Goal: Check status: Check status

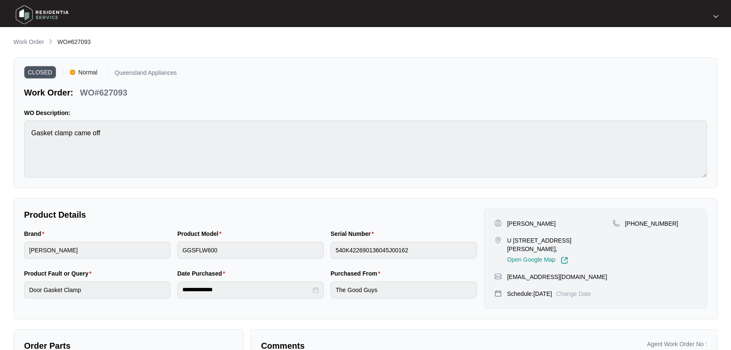
click at [30, 44] on p "Work Order" at bounding box center [29, 42] width 30 height 8
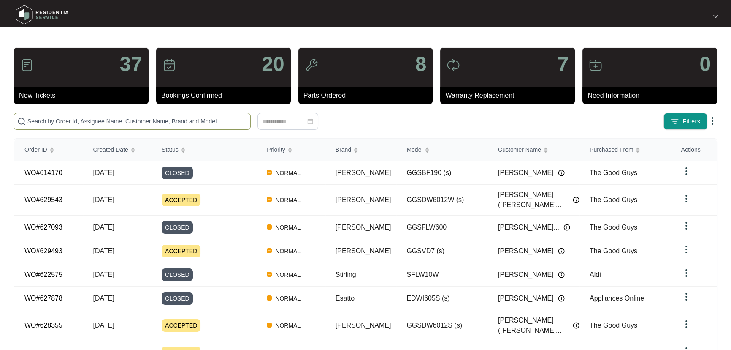
click at [148, 126] on span at bounding box center [132, 121] width 237 height 17
paste input "597382"
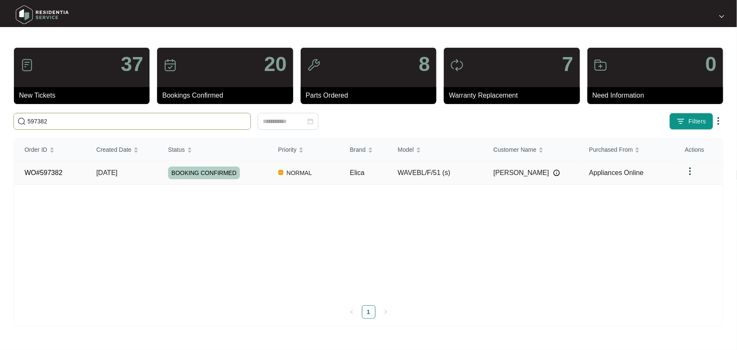
type input "597382"
click at [255, 174] on div "BOOKING CONFIRMED" at bounding box center [218, 172] width 100 height 13
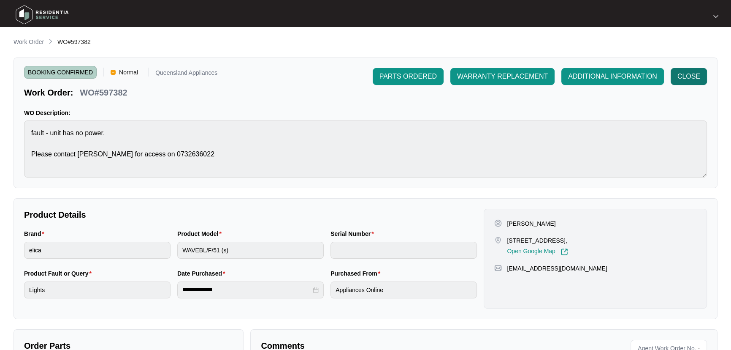
click at [682, 73] on span "CLOSE" at bounding box center [689, 76] width 23 height 10
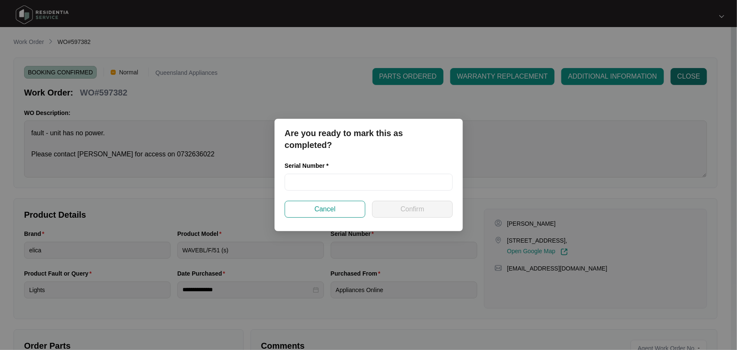
click at [682, 73] on div "Are you ready to mark this as completed? Serial Number * Cancel Confirm" at bounding box center [368, 175] width 737 height 350
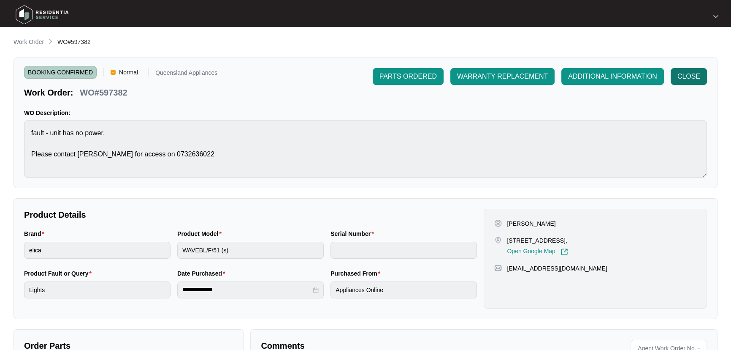
click at [700, 72] on button "CLOSE" at bounding box center [689, 76] width 36 height 17
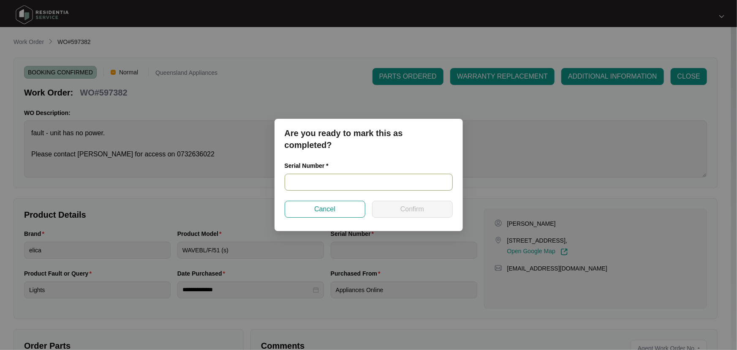
click at [378, 187] on input "text" at bounding box center [369, 182] width 168 height 17
type input "N/A"
click at [439, 207] on button "Confirm" at bounding box center [412, 209] width 81 height 17
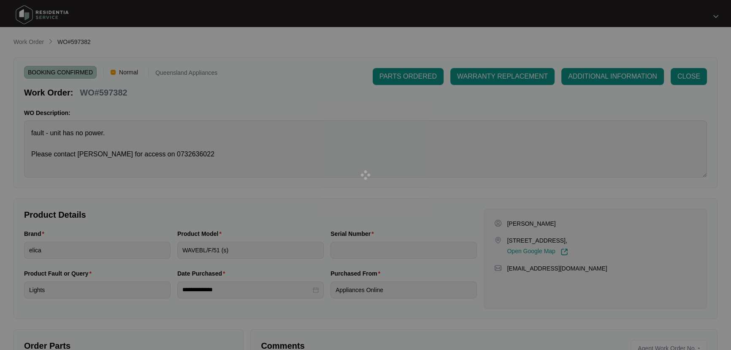
type input "N/A"
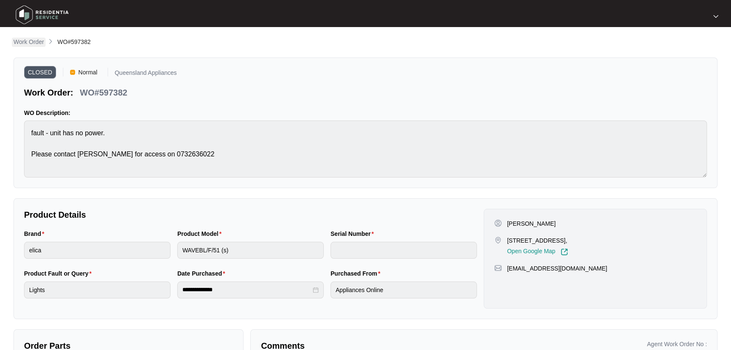
click at [32, 45] on p "Work Order" at bounding box center [29, 42] width 30 height 8
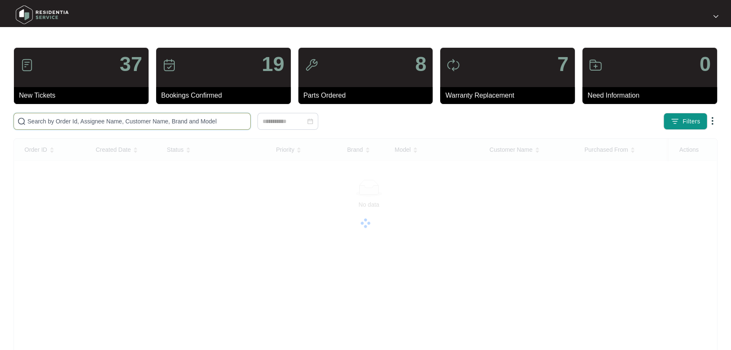
click at [211, 121] on input "text" at bounding box center [137, 121] width 220 height 9
paste input "622575"
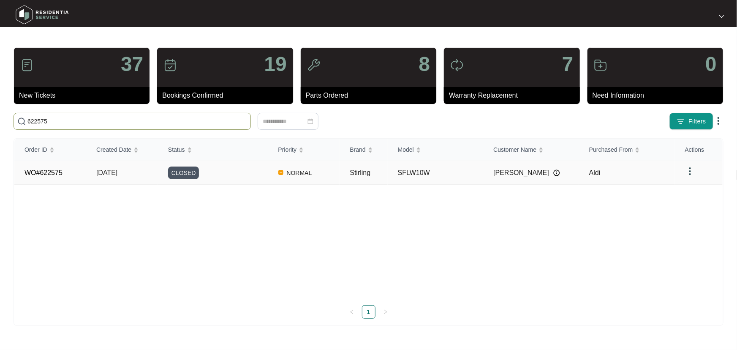
type input "622575"
drag, startPoint x: 213, startPoint y: 174, endPoint x: 225, endPoint y: 174, distance: 12.3
click at [214, 173] on div "CLOSED" at bounding box center [218, 172] width 100 height 13
